Goal: Go to known website: Access a specific website the user already knows

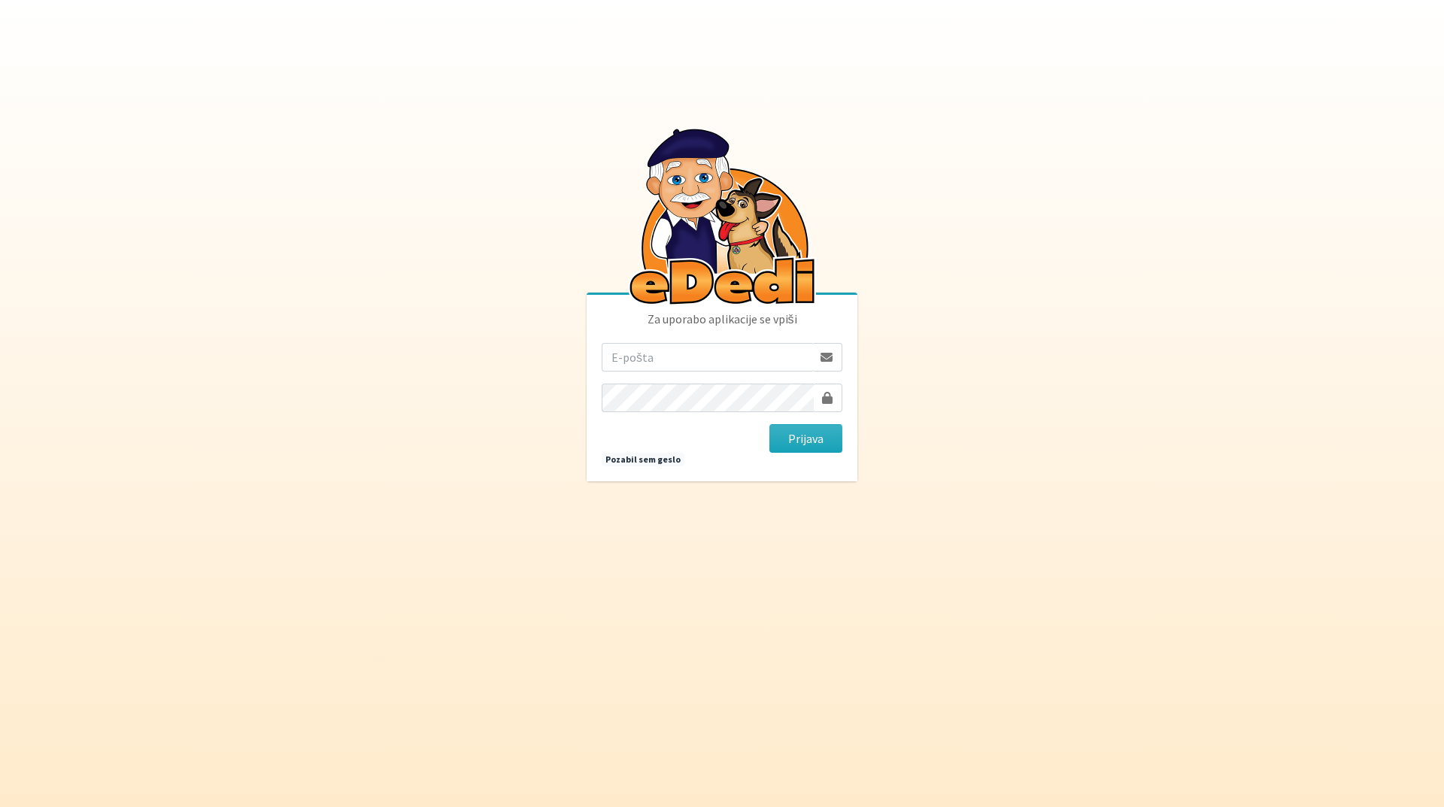
drag, startPoint x: 752, startPoint y: 355, endPoint x: 760, endPoint y: 360, distance: 8.8
click at [752, 355] on input "email" at bounding box center [707, 357] width 211 height 29
type input "[EMAIL_ADDRESS][DOMAIN_NAME]"
click at [803, 429] on button "Prijava" at bounding box center [805, 438] width 73 height 29
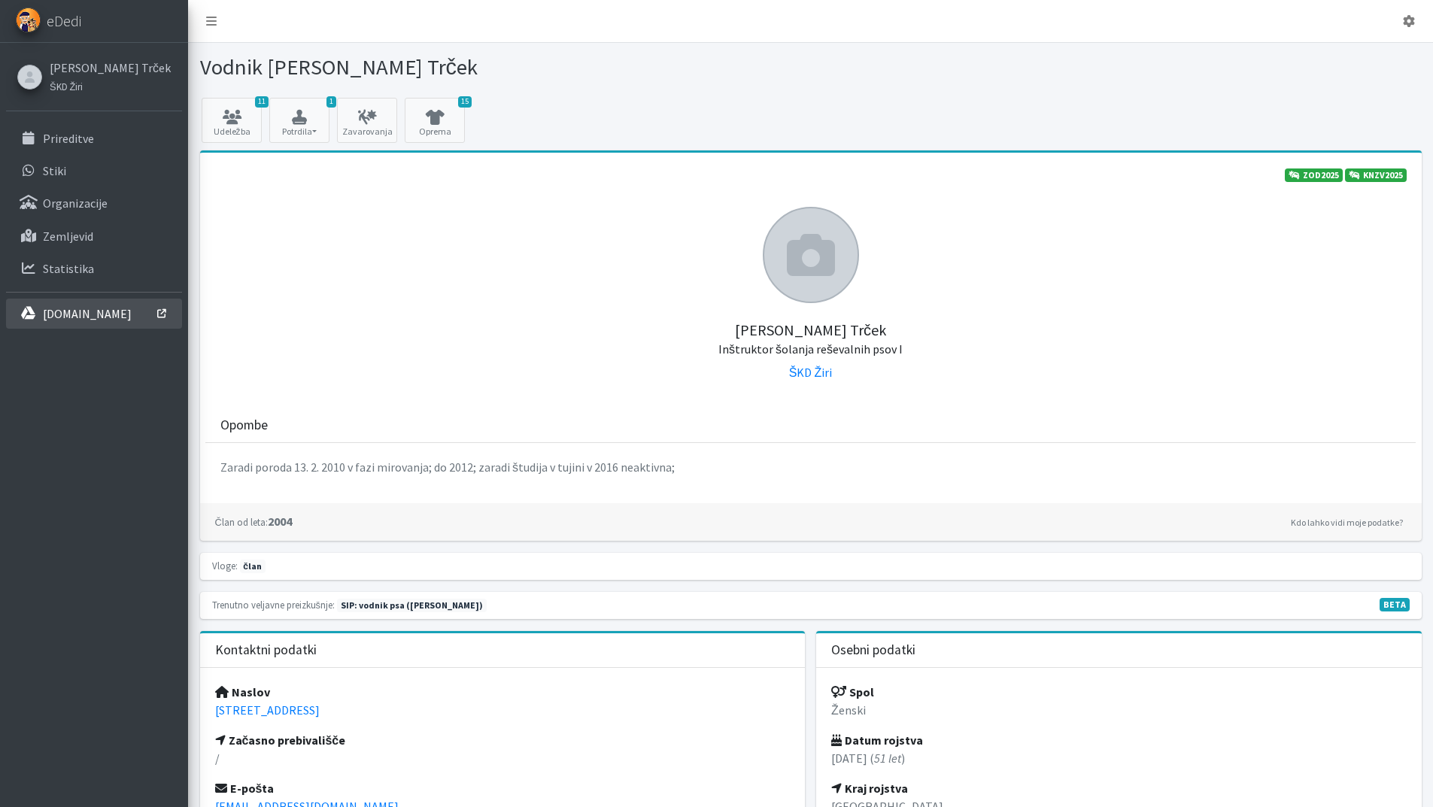
click at [60, 323] on link "interno.erps.si" at bounding box center [94, 314] width 176 height 30
click at [250, 122] on icon at bounding box center [231, 117] width 51 height 15
